Goal: Information Seeking & Learning: Check status

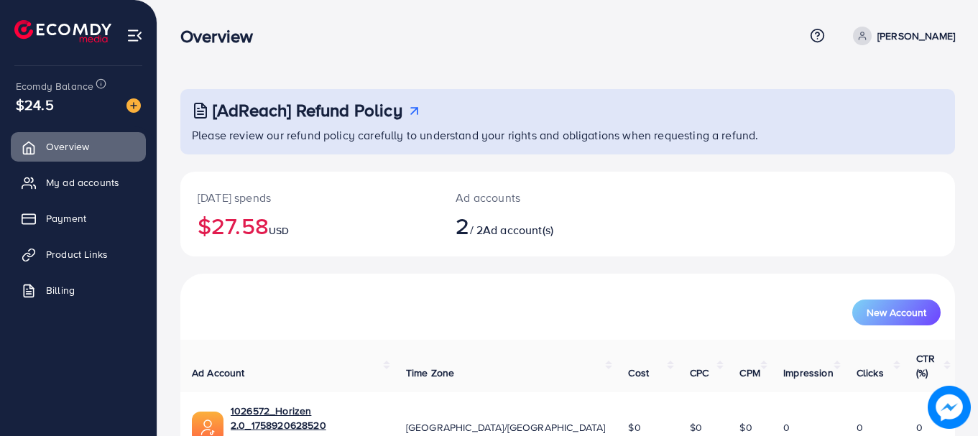
click at [250, 217] on h2 "$27.58 USD" at bounding box center [309, 225] width 223 height 27
click at [231, 221] on h2 "$27.58 USD" at bounding box center [309, 225] width 223 height 27
click at [188, 42] on h3 "Overview" at bounding box center [222, 36] width 84 height 21
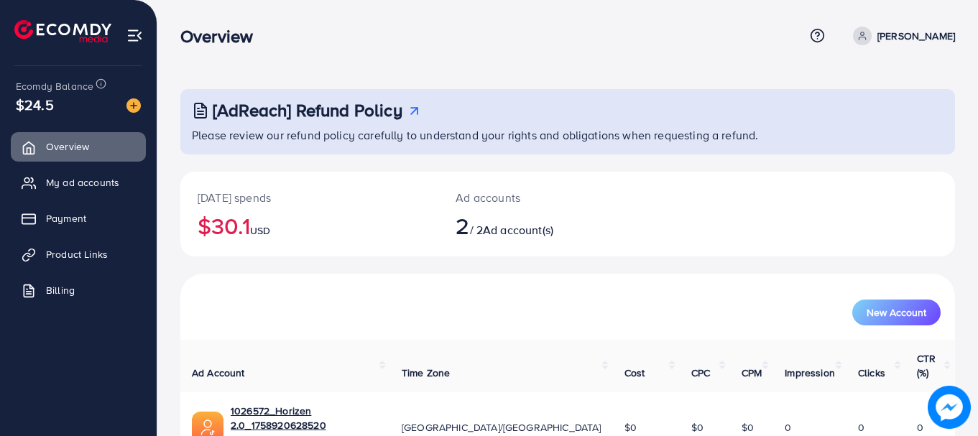
click at [188, 42] on h3 "Overview" at bounding box center [222, 36] width 84 height 21
click at [62, 108] on div "$24.5" at bounding box center [78, 104] width 125 height 21
click at [57, 108] on div "$24.5" at bounding box center [78, 104] width 125 height 21
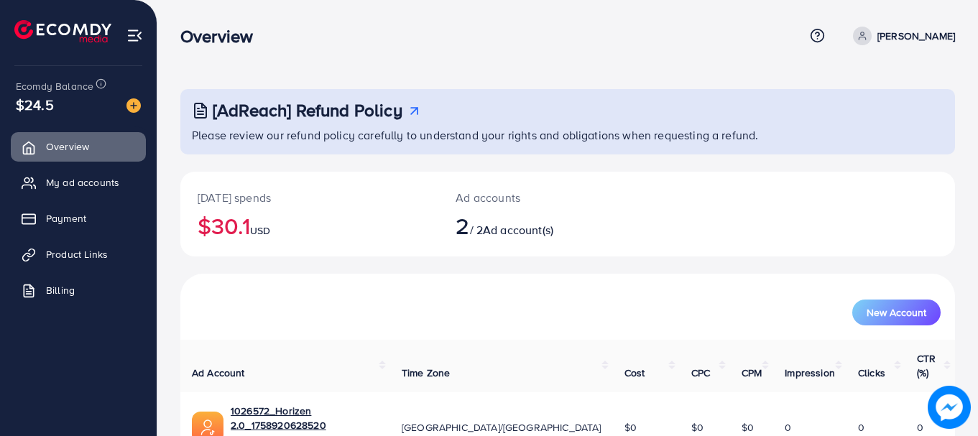
click at [52, 83] on span "Ecomdy Balance" at bounding box center [55, 86] width 78 height 14
click at [62, 87] on span "Ecomdy Balance" at bounding box center [55, 86] width 78 height 14
click at [53, 36] on img at bounding box center [62, 31] width 97 height 22
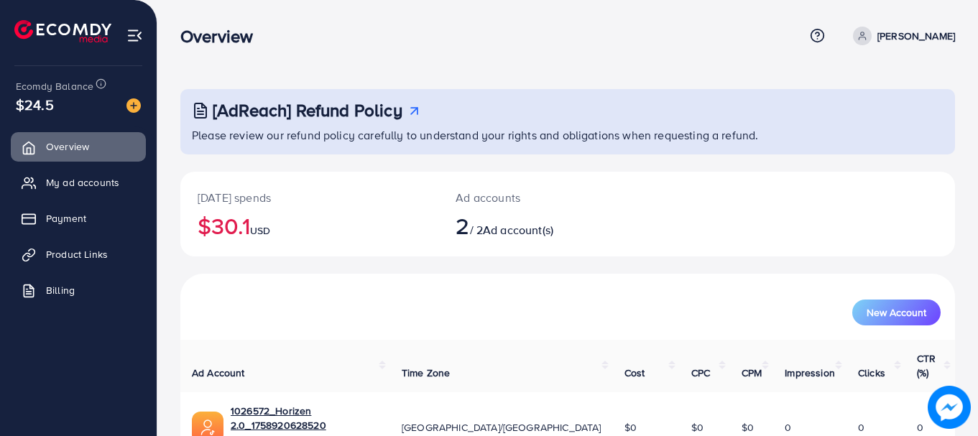
click at [53, 36] on img at bounding box center [62, 31] width 97 height 22
click at [98, 41] on img at bounding box center [62, 31] width 97 height 22
click at [208, 51] on div "Overview Help Center Contact Support Term and policy About Us [PERSON_NAME] Pro…" at bounding box center [567, 36] width 774 height 39
click at [259, 63] on div "[AdReach] Refund Policy Please review our refund policy carefully to understand…" at bounding box center [567, 297] width 820 height 595
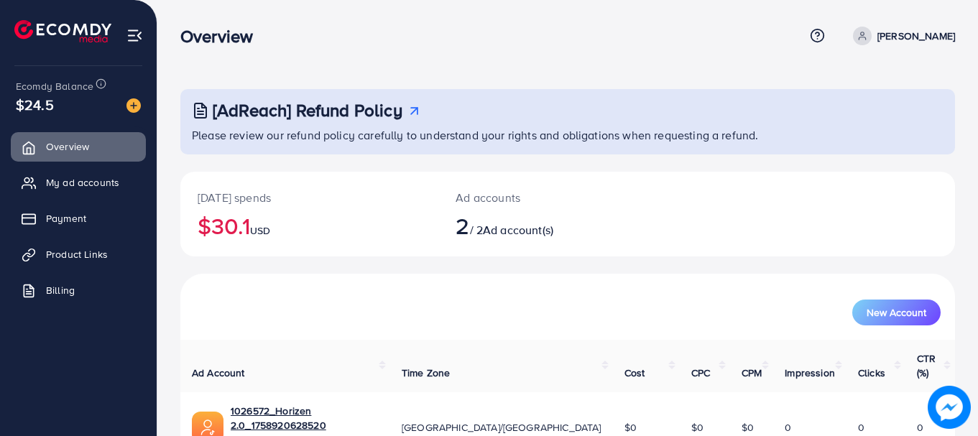
click at [210, 26] on h3 "Overview" at bounding box center [222, 36] width 84 height 21
click at [236, 31] on h3 "Overview" at bounding box center [222, 36] width 84 height 21
click at [41, 175] on link "My ad accounts" at bounding box center [78, 182] width 135 height 29
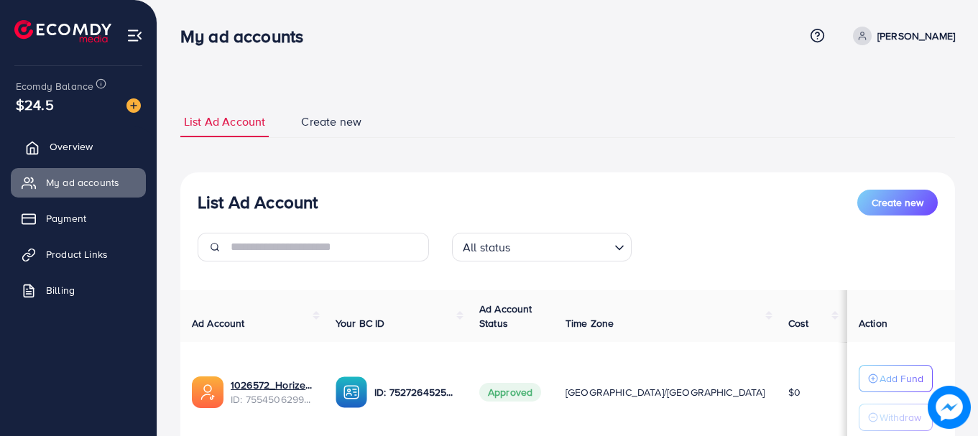
click at [114, 141] on link "Overview" at bounding box center [78, 146] width 135 height 29
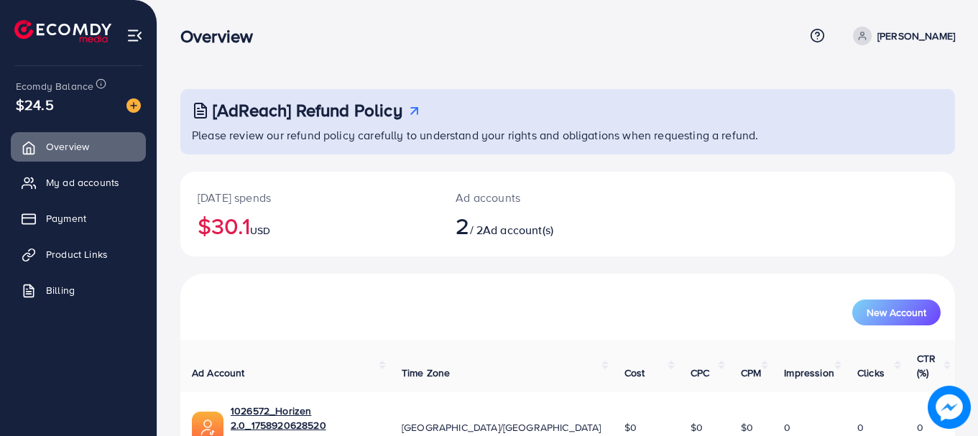
click at [72, 89] on span "Ecomdy Balance" at bounding box center [55, 86] width 78 height 14
click at [52, 85] on span "Ecomdy Balance" at bounding box center [55, 86] width 78 height 14
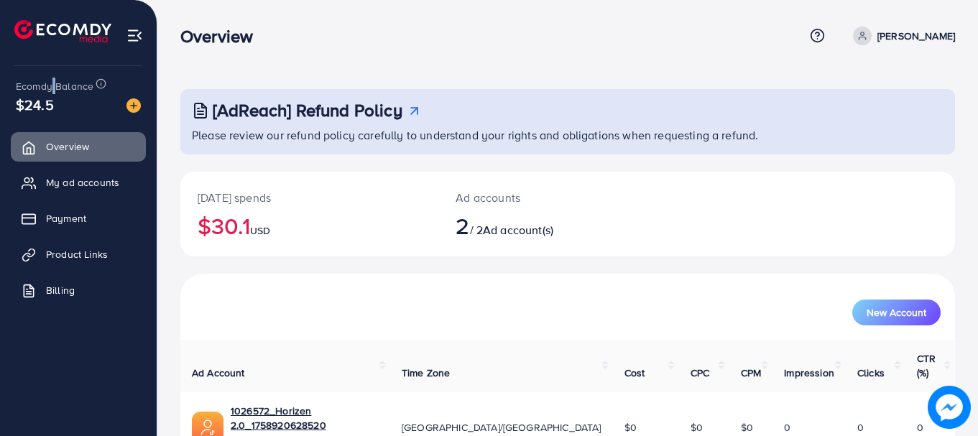
click at [52, 85] on span "Ecomdy Balance" at bounding box center [55, 86] width 78 height 14
click at [206, 48] on div "Overview Help Center Contact Support Term and policy About Us MUHAMMAD ABDULLAH…" at bounding box center [567, 36] width 774 height 39
click at [201, 43] on h3 "Overview" at bounding box center [222, 36] width 84 height 21
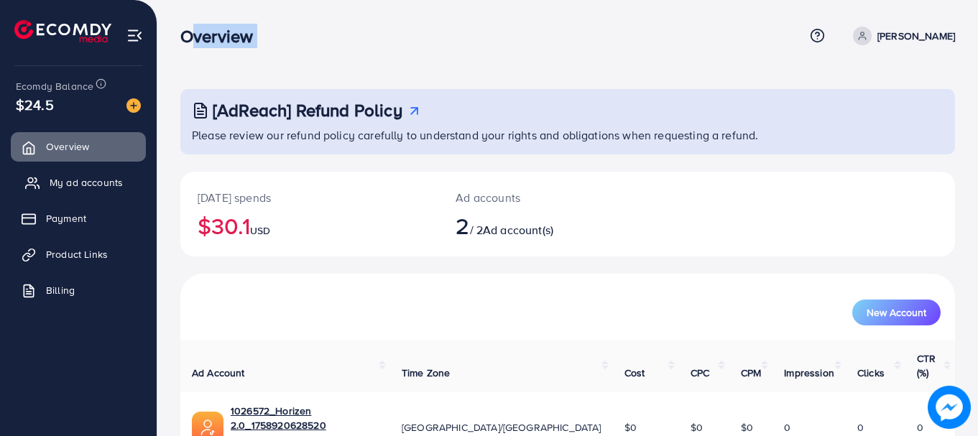
click at [60, 177] on span "My ad accounts" at bounding box center [86, 182] width 73 height 14
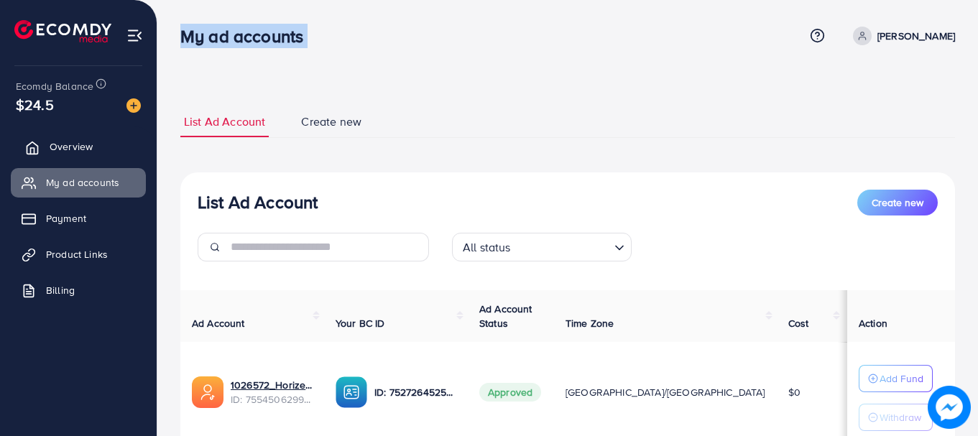
click at [70, 144] on span "Overview" at bounding box center [71, 146] width 43 height 14
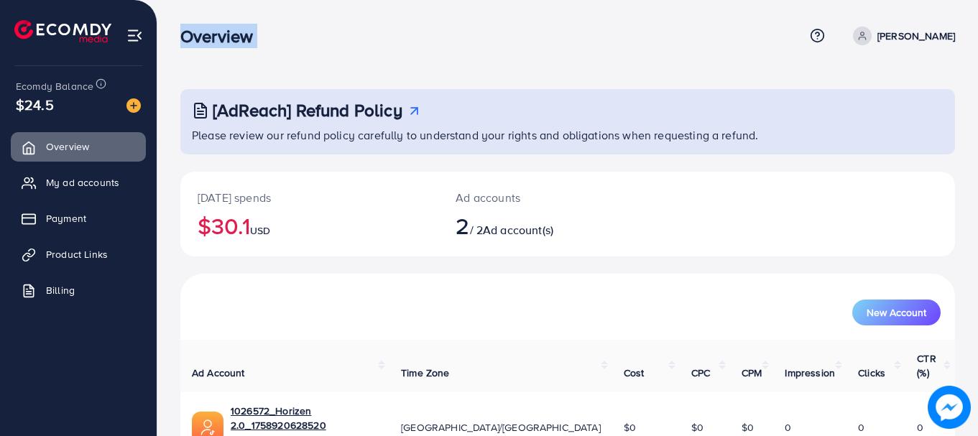
click at [211, 60] on nav "Overview Help Center Contact Support Term and policy About Us MUHAMMAD ABDULLAH…" at bounding box center [567, 35] width 774 height 51
click at [216, 44] on h3 "Overview" at bounding box center [222, 36] width 84 height 21
click at [232, 40] on h3 "Overview" at bounding box center [222, 36] width 84 height 21
click at [209, 36] on h3 "Overview" at bounding box center [222, 36] width 84 height 21
click at [200, 34] on h3 "Overview" at bounding box center [222, 36] width 84 height 21
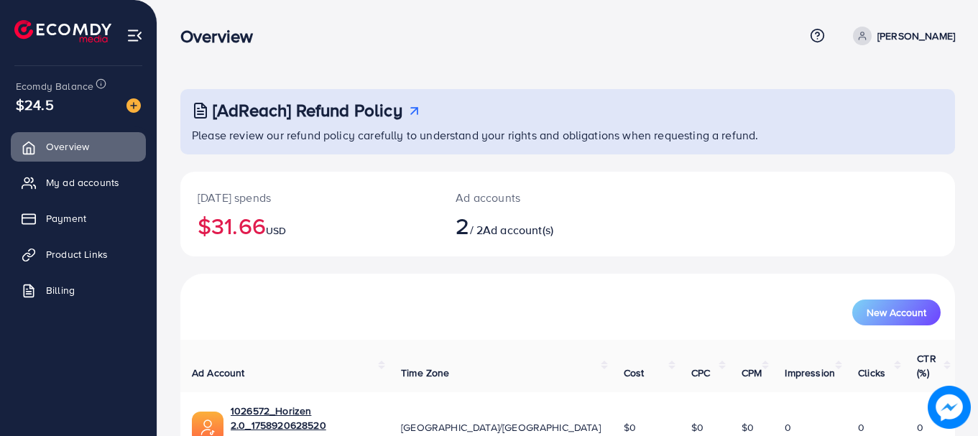
click at [208, 37] on h3 "Overview" at bounding box center [222, 36] width 84 height 21
click at [205, 37] on h3 "Overview" at bounding box center [222, 36] width 84 height 21
click at [212, 37] on h3 "Overview" at bounding box center [222, 36] width 84 height 21
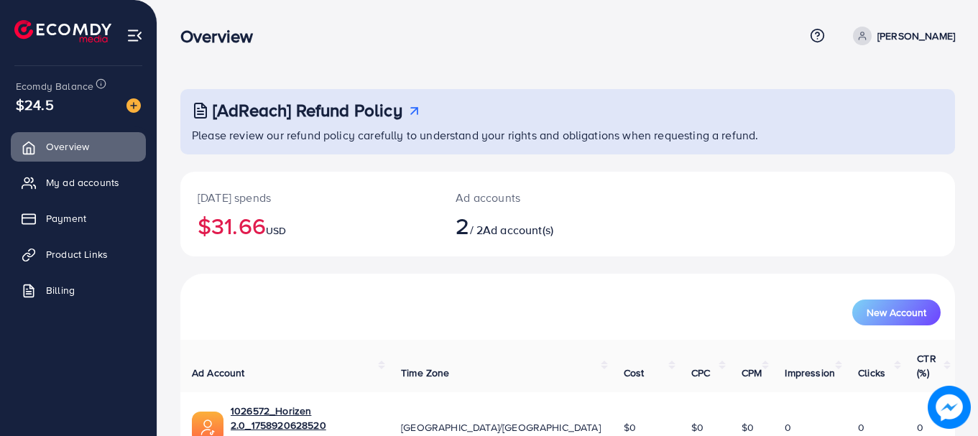
click at [212, 37] on h3 "Overview" at bounding box center [222, 36] width 84 height 21
click at [232, 40] on h3 "Overview" at bounding box center [222, 36] width 84 height 21
click at [220, 51] on div "Overview Help Center Contact Support Term and policy About Us MUHAMMAD ABDULLAH…" at bounding box center [567, 36] width 774 height 39
click at [221, 55] on div "Overview Help Center Contact Support Term and policy About Us MUHAMMAD ABDULLAH…" at bounding box center [567, 36] width 774 height 39
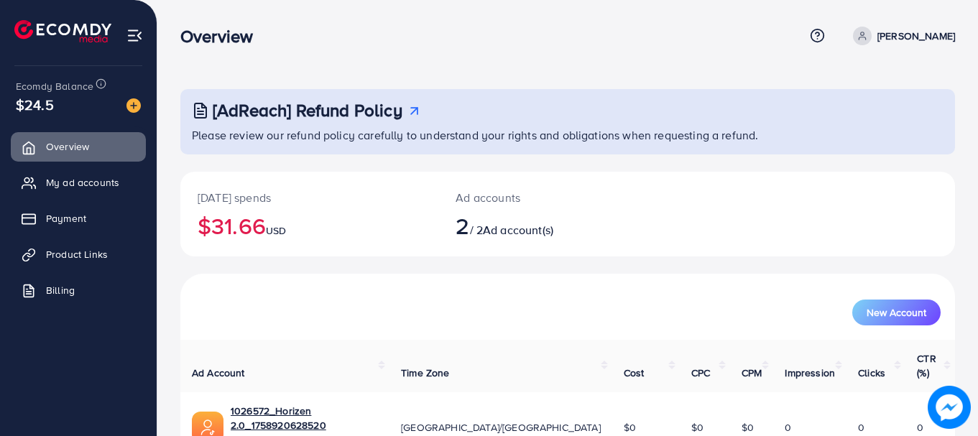
click at [215, 28] on h3 "Overview" at bounding box center [222, 36] width 84 height 21
click at [218, 29] on h3 "Overview" at bounding box center [222, 36] width 84 height 21
click at [200, 34] on h3 "Overview" at bounding box center [222, 36] width 84 height 21
click at [209, 36] on h3 "Overview" at bounding box center [222, 36] width 84 height 21
click at [223, 38] on h3 "Overview" at bounding box center [222, 36] width 84 height 21
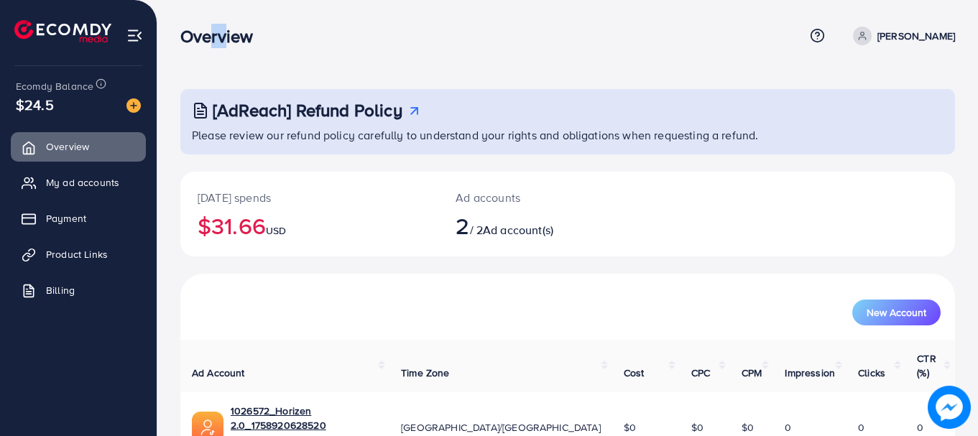
drag, startPoint x: 216, startPoint y: 37, endPoint x: 205, endPoint y: 36, distance: 11.5
click at [205, 36] on h3 "Overview" at bounding box center [222, 36] width 84 height 21
click at [207, 36] on h3 "Overview" at bounding box center [222, 36] width 84 height 21
click at [213, 37] on h3 "Overview" at bounding box center [222, 36] width 84 height 21
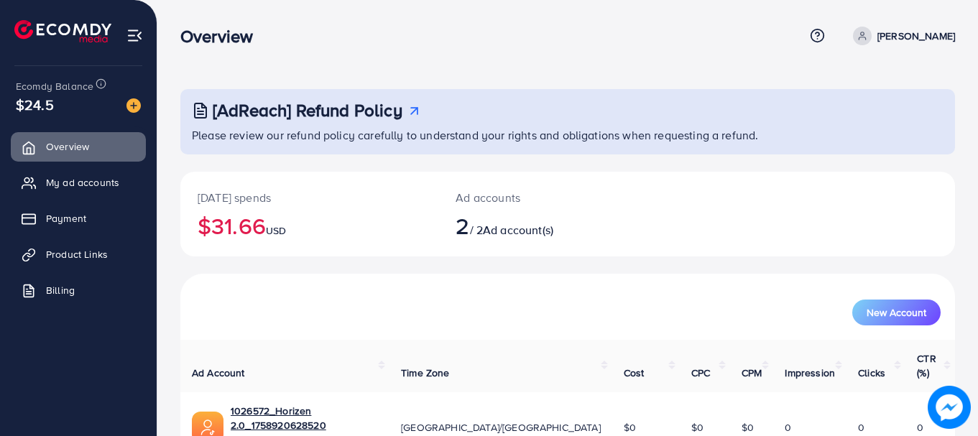
click at [215, 37] on h3 "Overview" at bounding box center [222, 36] width 84 height 21
click at [220, 37] on h3 "Overview" at bounding box center [222, 36] width 84 height 21
click at [228, 38] on h3 "Overview" at bounding box center [222, 36] width 84 height 21
click at [232, 37] on h3 "Overview" at bounding box center [222, 36] width 84 height 21
click at [241, 38] on h3 "Overview" at bounding box center [222, 36] width 84 height 21
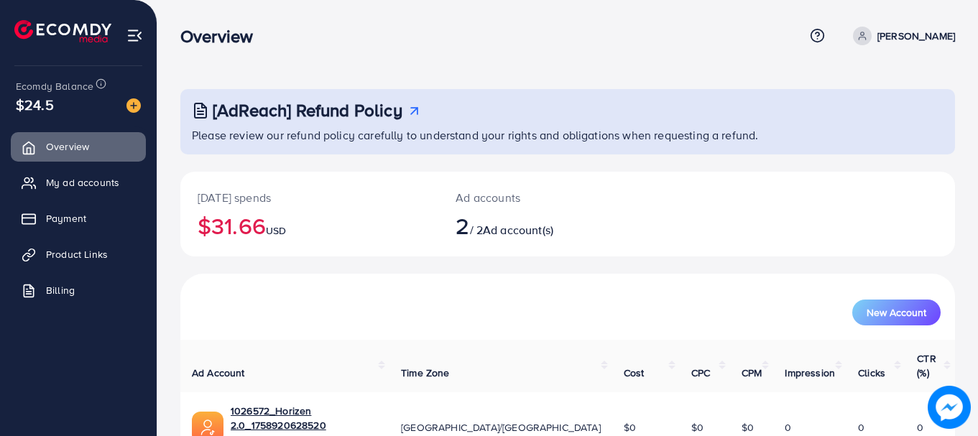
click at [203, 40] on h3 "Overview" at bounding box center [222, 36] width 84 height 21
click at [208, 42] on h3 "Overview" at bounding box center [222, 36] width 84 height 21
drag, startPoint x: 774, startPoint y: 175, endPoint x: 542, endPoint y: 86, distance: 247.9
click at [542, 86] on div "[AdReach] Refund Policy Please review our refund policy carefully to understand…" at bounding box center [567, 297] width 820 height 595
click at [480, 55] on div "Overview Help Center Contact Support Term and policy About Us MUHAMMAD ABDULLAH…" at bounding box center [567, 36] width 774 height 39
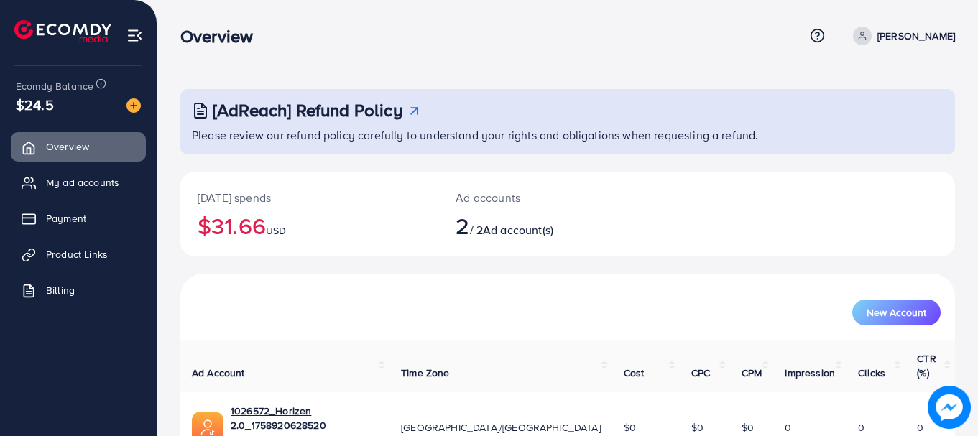
drag, startPoint x: 779, startPoint y: 154, endPoint x: 761, endPoint y: 134, distance: 27.0
click at [761, 134] on div "[AdReach] Refund Policy Please review our refund policy carefully to understand…" at bounding box center [567, 330] width 774 height 483
click at [641, 249] on div "Today's spends $31.66 USD Ad accounts 2 / 2 Ad account(s)" at bounding box center [567, 214] width 774 height 85
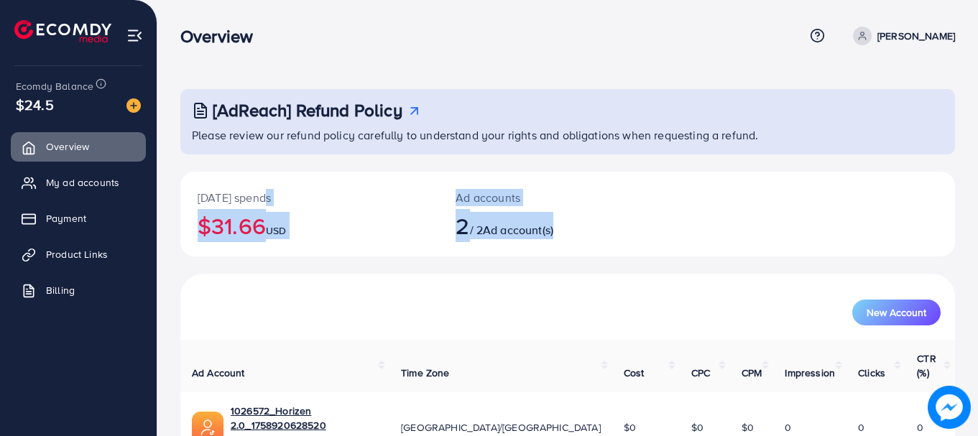
drag, startPoint x: 628, startPoint y: 249, endPoint x: 257, endPoint y: 167, distance: 379.5
click at [257, 167] on div "[AdReach] Refund Policy Please review our refund policy carefully to understand…" at bounding box center [567, 330] width 774 height 483
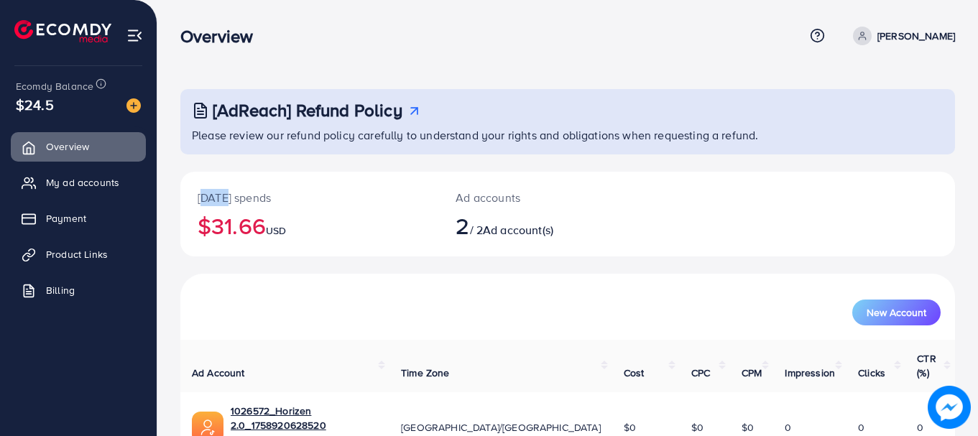
click at [198, 193] on div "Today's spends $31.66 USD" at bounding box center [309, 214] width 258 height 85
click at [198, 193] on p "[DATE] spends" at bounding box center [309, 197] width 223 height 17
click at [297, 239] on h2 "$31.66 USD" at bounding box center [309, 225] width 223 height 27
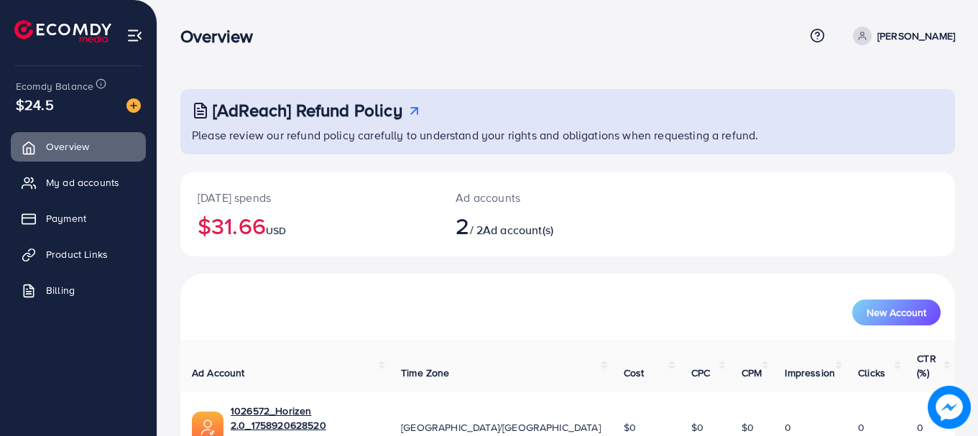
click at [297, 239] on h2 "$31.66 USD" at bounding box center [309, 225] width 223 height 27
click at [268, 224] on h2 "$31.66 USD" at bounding box center [309, 225] width 223 height 27
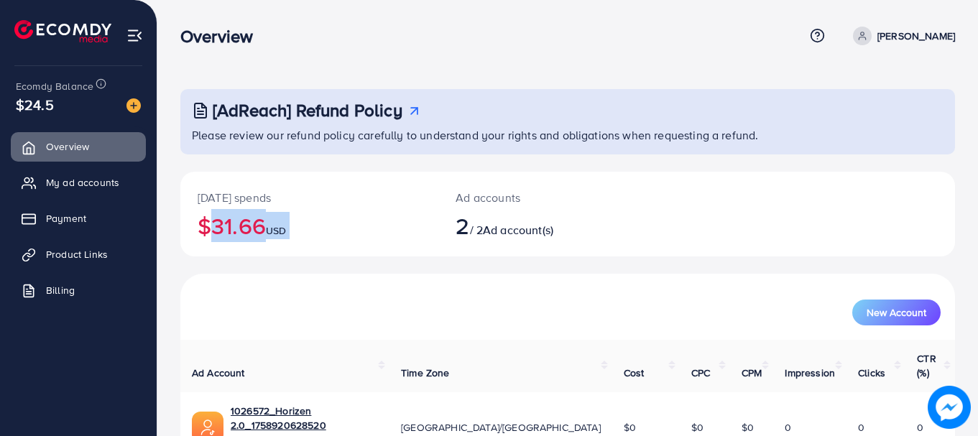
click at [290, 240] on div "Today's spends $31.66 USD" at bounding box center [309, 214] width 258 height 85
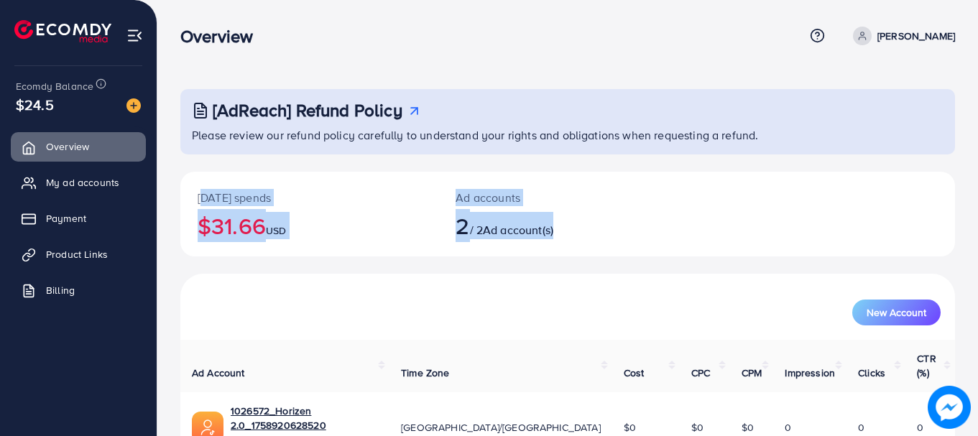
drag, startPoint x: 593, startPoint y: 258, endPoint x: 198, endPoint y: 174, distance: 403.3
click at [198, 174] on div "Today's spends $31.66 USD Ad accounts 2 / 2 Ad account(s)" at bounding box center [567, 223] width 774 height 102
click at [223, 172] on div "Today's spends $31.66 USD" at bounding box center [309, 214] width 258 height 85
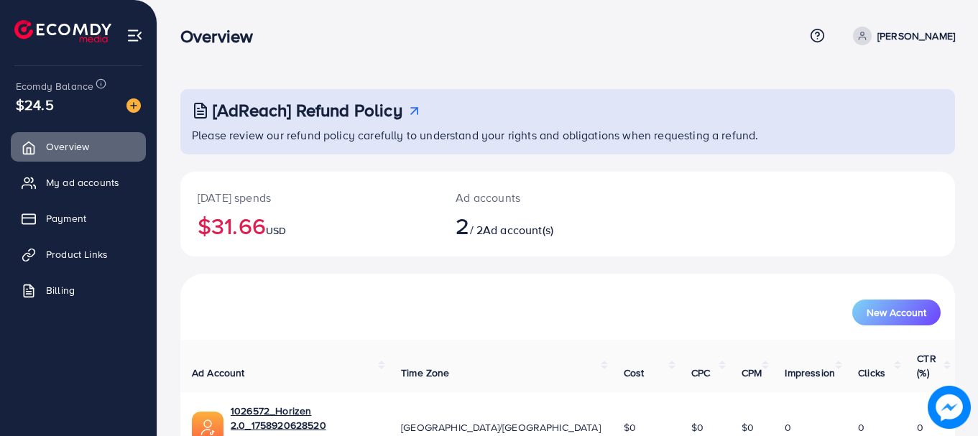
click at [208, 48] on div "Overview Help Center Contact Support Term and policy About Us MUHAMMAD ABDULLAH…" at bounding box center [567, 36] width 774 height 39
click at [202, 40] on h3 "Overview" at bounding box center [222, 36] width 84 height 21
click at [193, 37] on h3 "Overview" at bounding box center [222, 36] width 84 height 21
click at [197, 38] on h3 "Overview" at bounding box center [222, 36] width 84 height 21
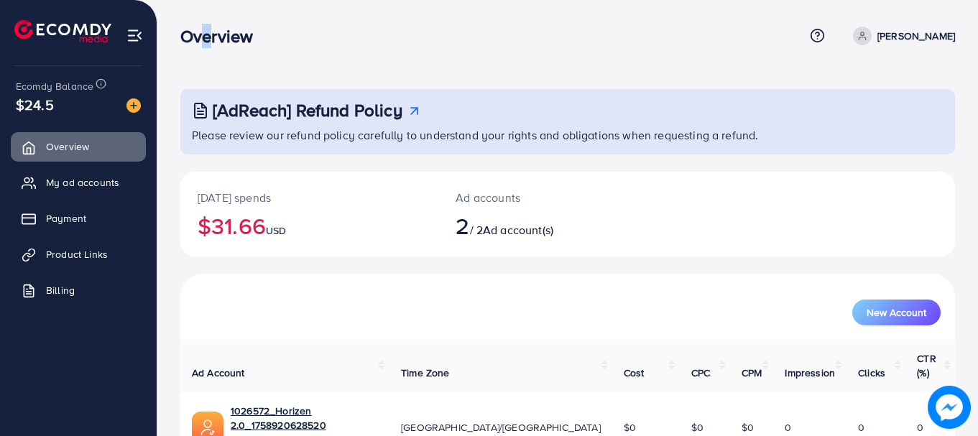
click at [197, 38] on h3 "Overview" at bounding box center [222, 36] width 84 height 21
click at [202, 39] on h3 "Overview" at bounding box center [222, 36] width 84 height 21
click at [192, 37] on h3 "Overview" at bounding box center [222, 36] width 84 height 21
click at [207, 53] on div "Overview Help Center Contact Support Term and policy About Us MUHAMMAD ABDULLAH…" at bounding box center [567, 36] width 774 height 39
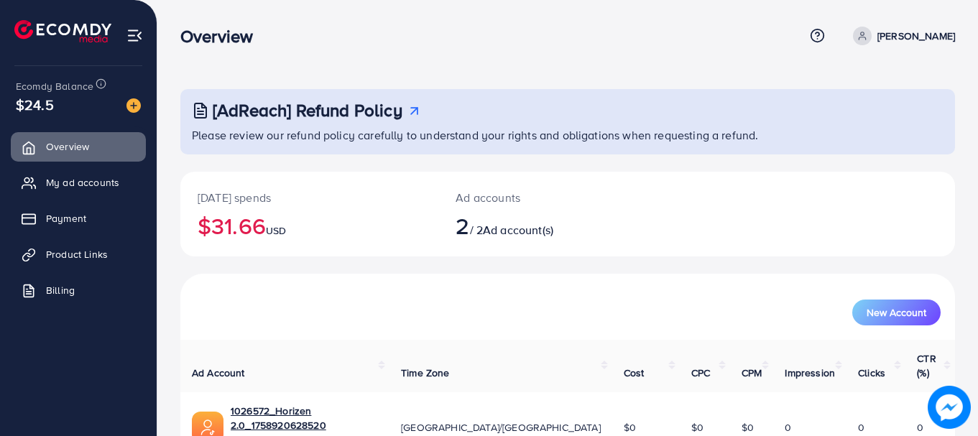
click at [197, 55] on div "Overview Help Center Contact Support Term and policy About Us MUHAMMAD ABDULLAH…" at bounding box center [567, 36] width 774 height 39
click at [199, 54] on div "Overview Help Center Contact Support Term and policy About Us MUHAMMAD ABDULLAH…" at bounding box center [567, 36] width 774 height 39
click at [193, 45] on h3 "Overview" at bounding box center [222, 36] width 84 height 21
click at [199, 48] on div "Overview Help Center Contact Support Term and policy About Us MUHAMMAD ABDULLAH…" at bounding box center [567, 36] width 774 height 39
click at [194, 45] on h3 "Overview" at bounding box center [222, 36] width 84 height 21
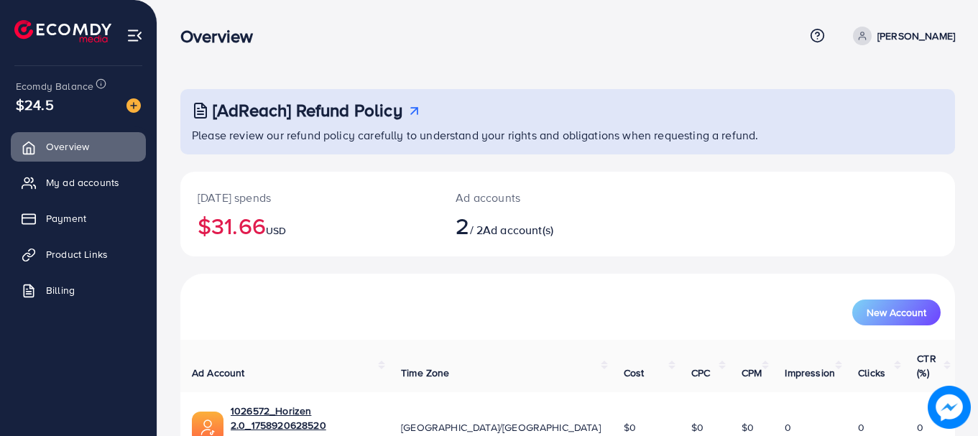
click at [200, 45] on h3 "Overview" at bounding box center [222, 36] width 84 height 21
click at [208, 46] on h3 "Overview" at bounding box center [222, 36] width 84 height 21
click at [215, 46] on h3 "Overview" at bounding box center [222, 36] width 84 height 21
click at [218, 47] on h3 "Overview" at bounding box center [222, 36] width 84 height 21
click at [229, 47] on h3 "Overview" at bounding box center [222, 36] width 84 height 21
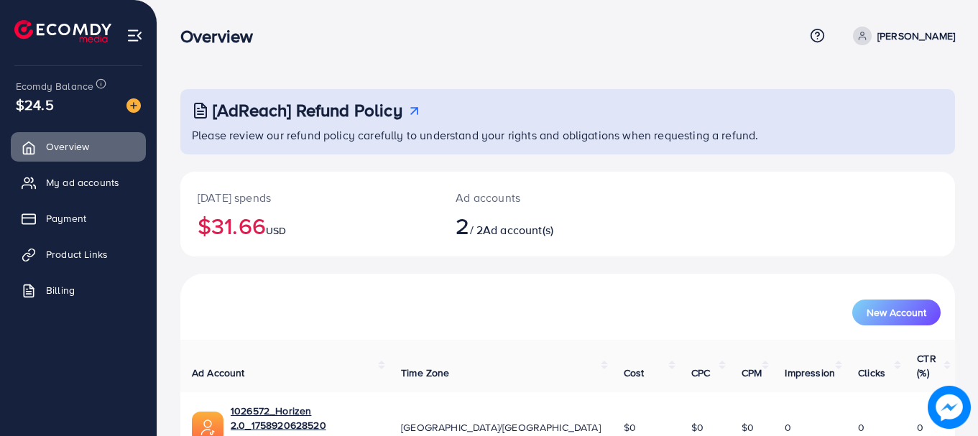
click at [241, 49] on div "Overview Help Center Contact Support Term and policy About Us MUHAMMAD ABDULLAH…" at bounding box center [567, 36] width 774 height 39
click at [230, 45] on h3 "Overview" at bounding box center [222, 36] width 84 height 21
click at [228, 45] on h3 "Overview" at bounding box center [222, 36] width 84 height 21
click at [216, 41] on h3 "Overview" at bounding box center [222, 36] width 84 height 21
click at [208, 39] on h3 "Overview" at bounding box center [222, 36] width 84 height 21
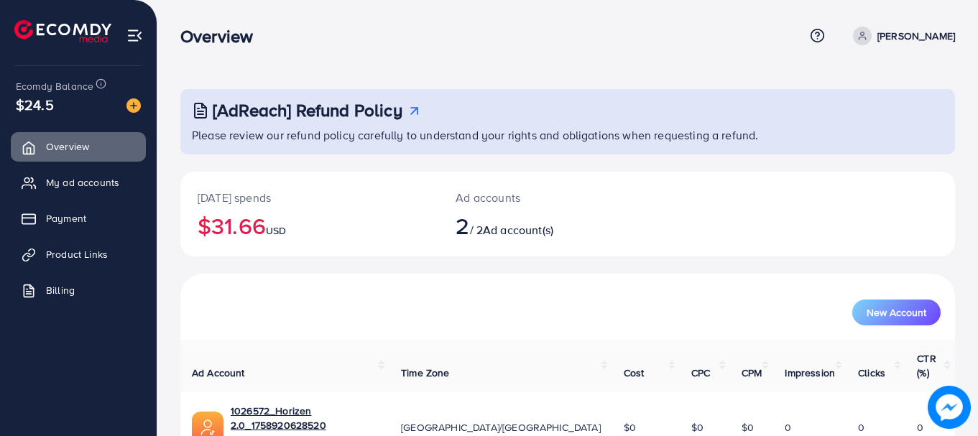
click at [200, 36] on h3 "Overview" at bounding box center [222, 36] width 84 height 21
click at [193, 36] on h3 "Overview" at bounding box center [222, 36] width 84 height 21
drag, startPoint x: 181, startPoint y: 36, endPoint x: 305, endPoint y: 33, distance: 123.6
click at [305, 33] on div "Overview" at bounding box center [492, 36] width 624 height 21
click at [268, 53] on div "Overview Help Center Contact Support Term and policy About Us MUHAMMAD ABDULLAH…" at bounding box center [567, 36] width 774 height 39
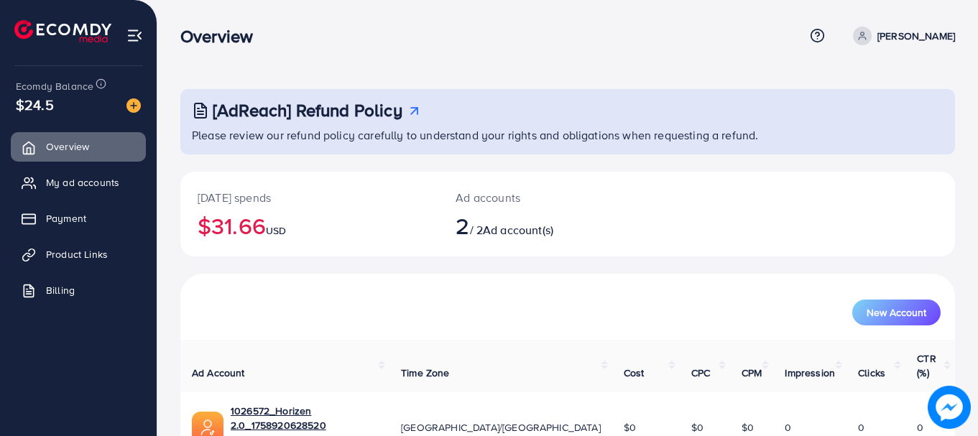
click at [246, 39] on h3 "Overview" at bounding box center [222, 36] width 84 height 21
click at [239, 37] on h3 "Overview" at bounding box center [222, 36] width 84 height 21
click at [236, 35] on h3 "Overview" at bounding box center [222, 36] width 84 height 21
click at [236, 34] on h3 "Overview" at bounding box center [222, 36] width 84 height 21
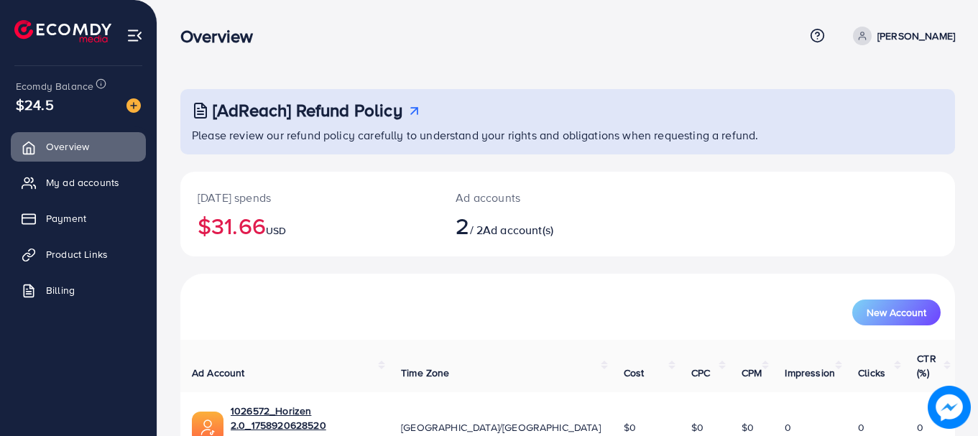
click at [244, 40] on h3 "Overview" at bounding box center [222, 36] width 84 height 21
drag, startPoint x: 238, startPoint y: 40, endPoint x: 228, endPoint y: 38, distance: 10.2
click at [228, 38] on h3 "Overview" at bounding box center [222, 36] width 84 height 21
click at [227, 37] on h3 "Overview" at bounding box center [222, 36] width 84 height 21
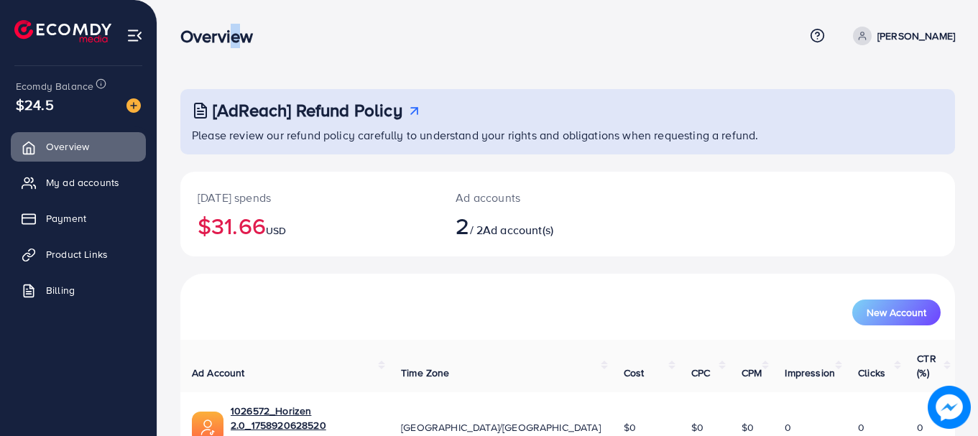
click at [227, 37] on h3 "Overview" at bounding box center [222, 36] width 84 height 21
click at [255, 39] on h3 "Overview" at bounding box center [222, 36] width 84 height 21
click at [229, 40] on h3 "Overview" at bounding box center [222, 36] width 84 height 21
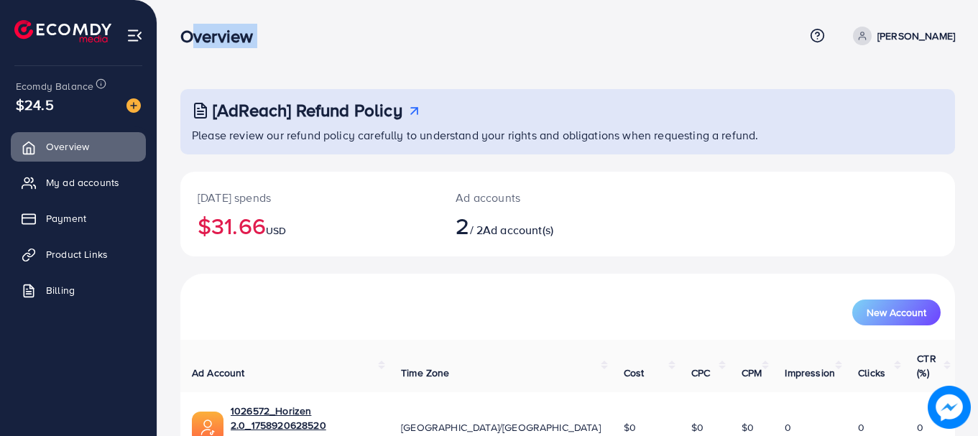
click at [229, 40] on h3 "Overview" at bounding box center [222, 36] width 84 height 21
click at [203, 42] on h3 "Overview" at bounding box center [222, 36] width 84 height 21
click at [203, 67] on div "[AdReach] Refund Policy Please review our refund policy carefully to understand…" at bounding box center [567, 297] width 820 height 595
click at [205, 11] on nav "Overview Help Center Contact Support Term and policy About Us MUHAMMAD ABDULLAH…" at bounding box center [567, 35] width 774 height 51
click at [215, 27] on h3 "Overview" at bounding box center [222, 36] width 84 height 21
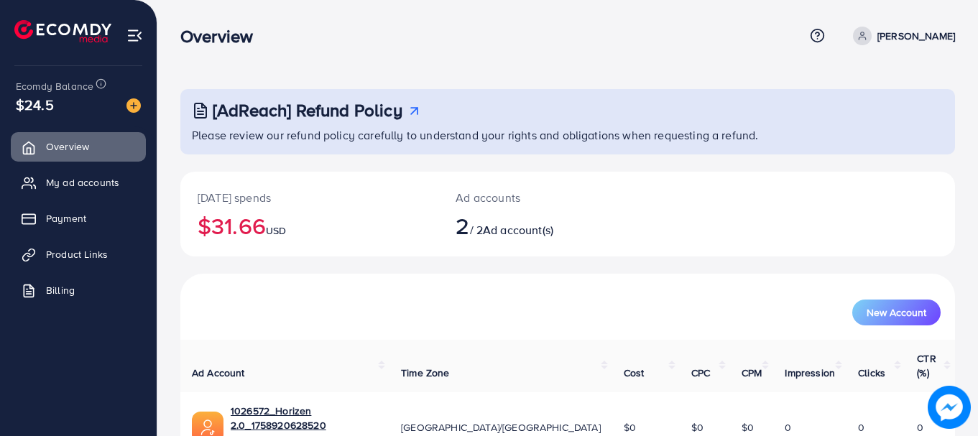
click at [216, 28] on h3 "Overview" at bounding box center [222, 36] width 84 height 21
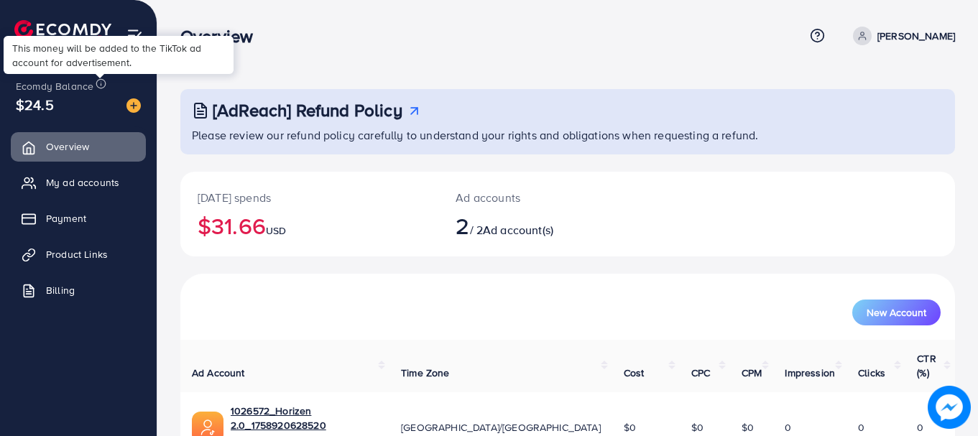
click at [101, 83] on line at bounding box center [101, 84] width 0 height 2
click at [67, 87] on span "Ecomdy Balance" at bounding box center [55, 86] width 78 height 14
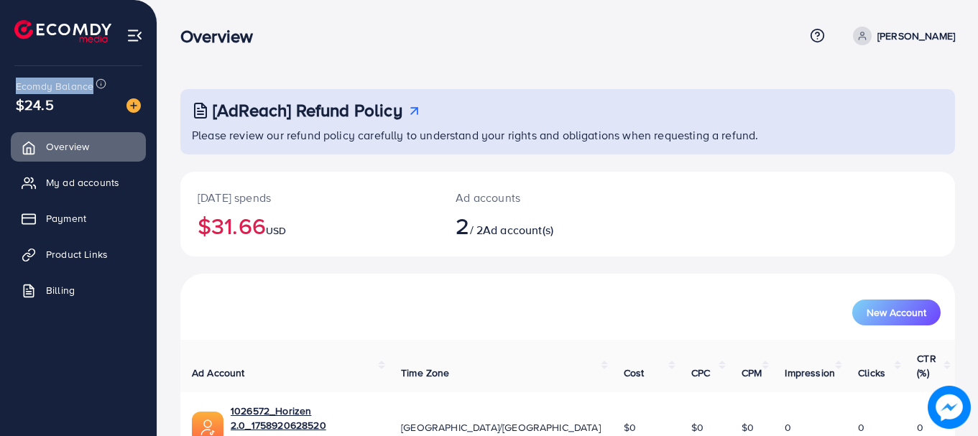
click at [67, 87] on span "Ecomdy Balance" at bounding box center [55, 86] width 78 height 14
click at [200, 62] on div "[AdReach] Refund Policy Please review our refund policy carefully to understand…" at bounding box center [567, 297] width 820 height 595
click at [499, 0] on html "Overview Help Center Contact Support Term and policy About Us MUHAMMAD ABDULLAH…" at bounding box center [489, 218] width 978 height 436
click at [516, 1] on div "[AdReach] Refund Policy Please review our refund policy carefully to understand…" at bounding box center [567, 297] width 820 height 595
click at [236, 35] on h3 "Overview" at bounding box center [222, 36] width 84 height 21
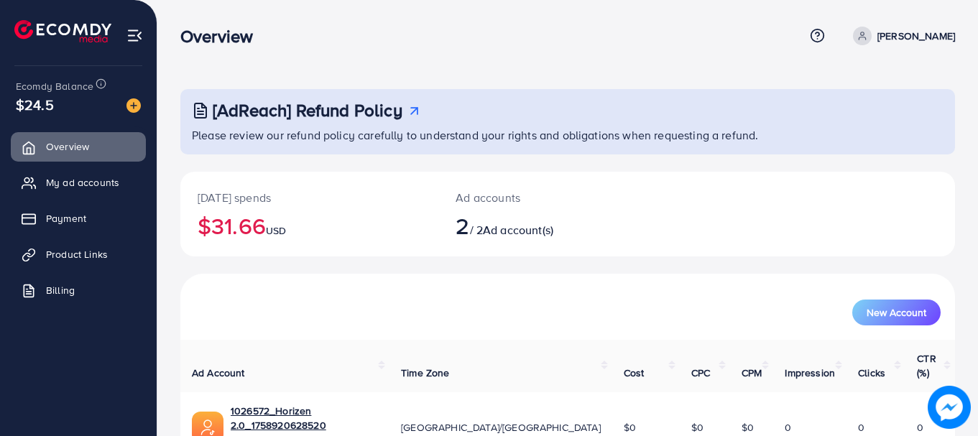
click at [236, 35] on h3 "Overview" at bounding box center [222, 36] width 84 height 21
click at [233, 35] on h3 "Overview" at bounding box center [222, 36] width 84 height 21
click at [261, 38] on h3 "Overview" at bounding box center [222, 36] width 84 height 21
